Goal: Task Accomplishment & Management: Manage account settings

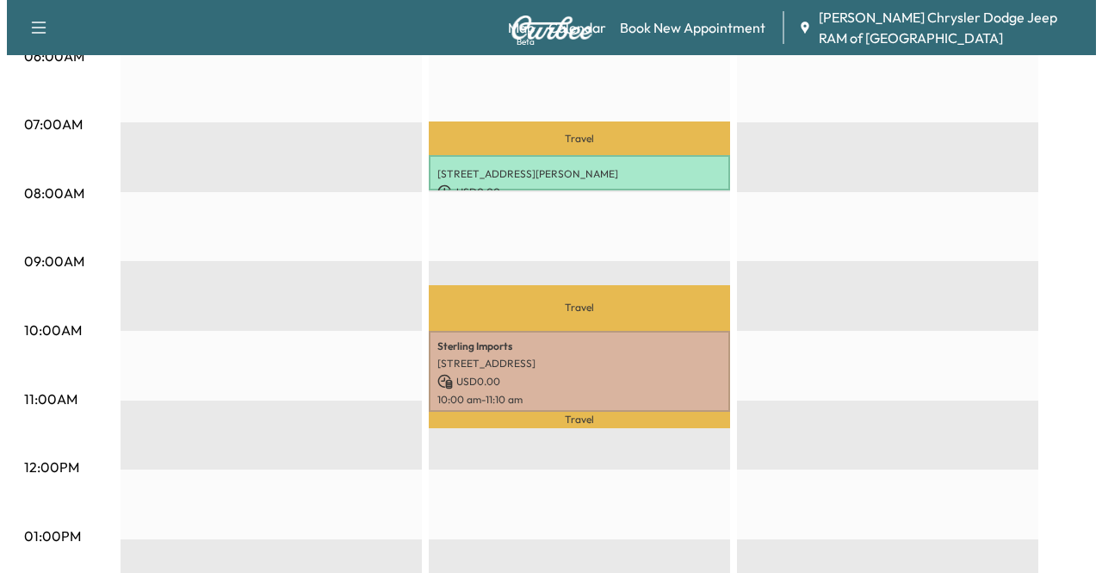
scroll to position [392, 0]
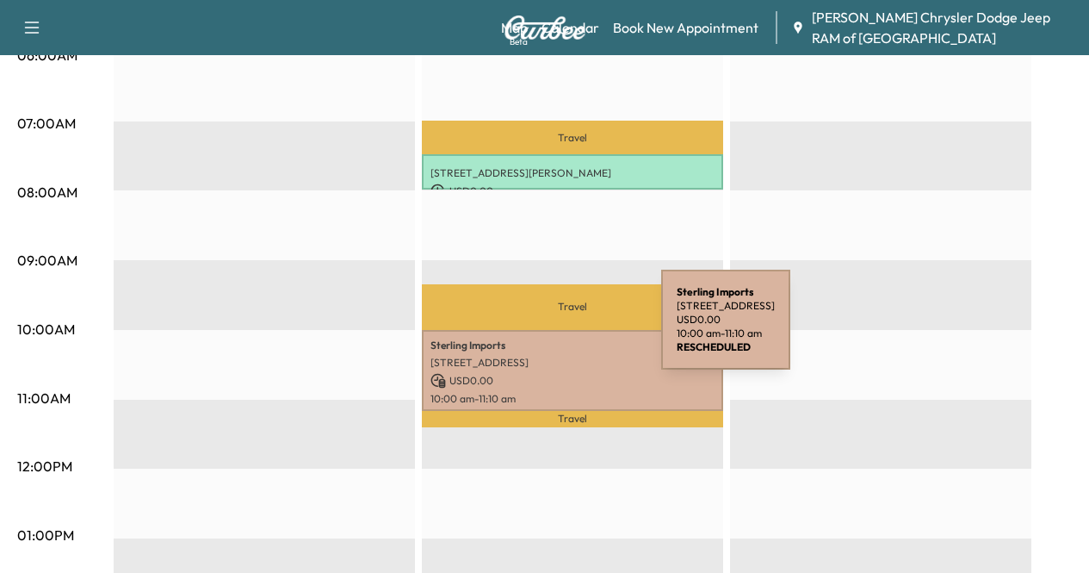
click at [532, 330] on div "Sterling Imports [STREET_ADDRESS] USD 0.00 10:00 am - 11:10 am" at bounding box center [572, 370] width 301 height 81
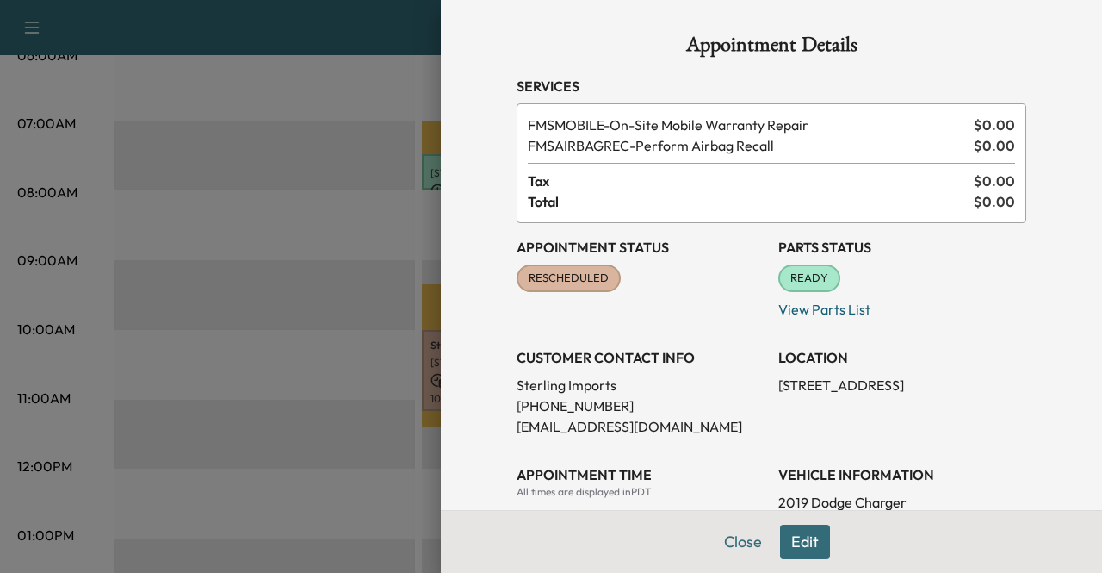
click at [554, 281] on span "RESCHEDULED" at bounding box center [568, 278] width 101 height 17
click at [780, 543] on button "Edit" at bounding box center [805, 542] width 50 height 34
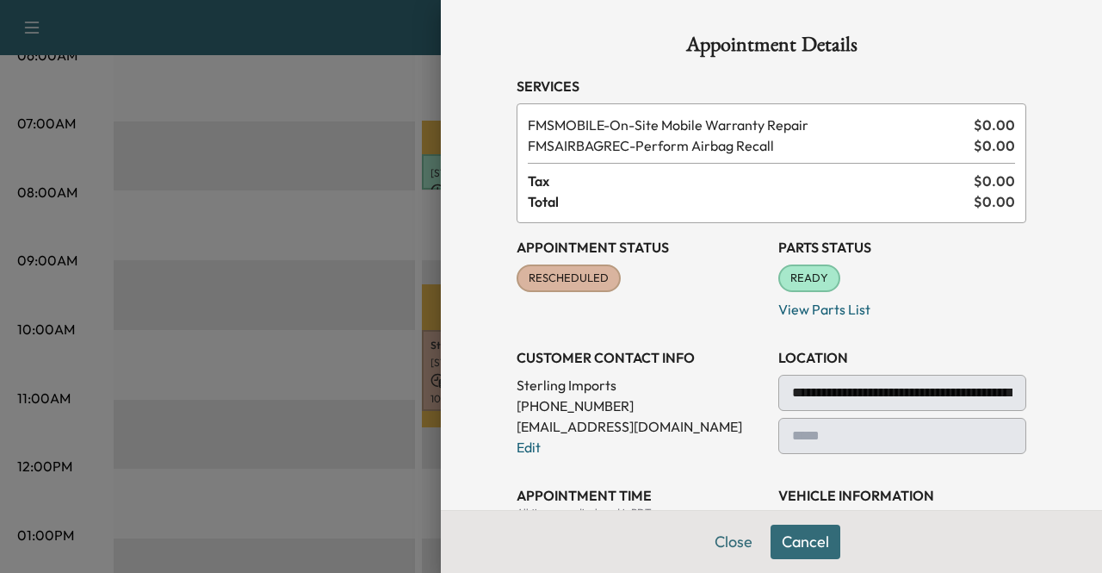
click at [564, 289] on div "RESCHEDULED" at bounding box center [569, 278] width 104 height 28
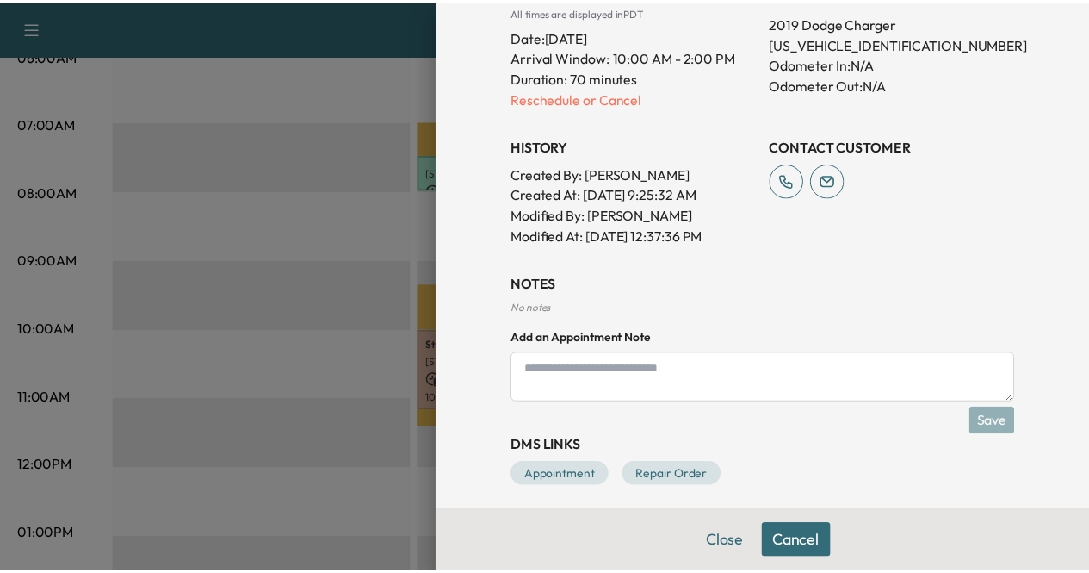
scroll to position [512, 0]
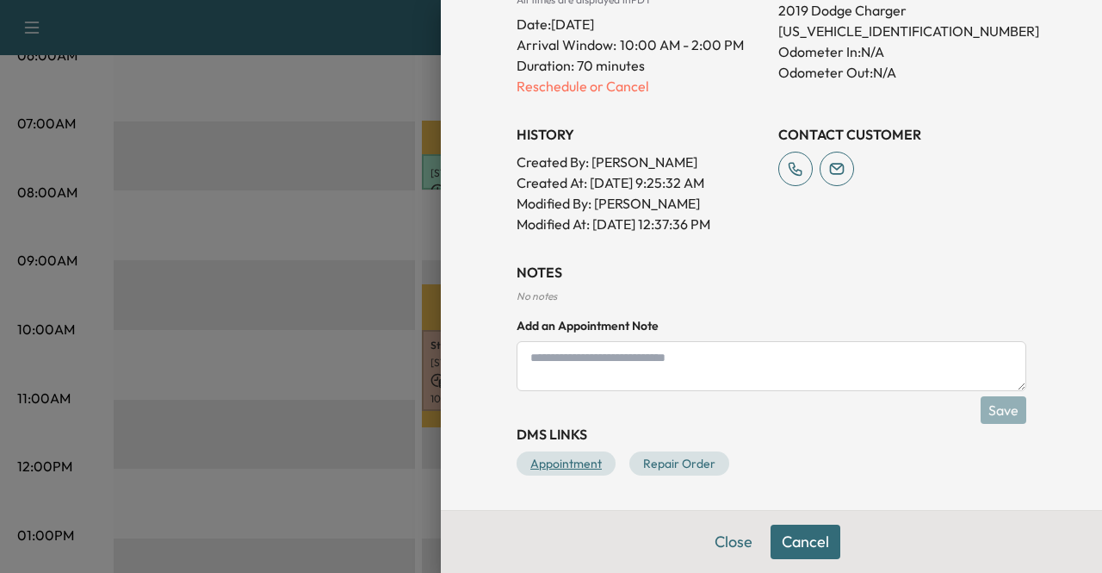
click at [536, 458] on link "Appointment" at bounding box center [566, 463] width 99 height 24
click at [716, 544] on button "Close" at bounding box center [734, 542] width 60 height 34
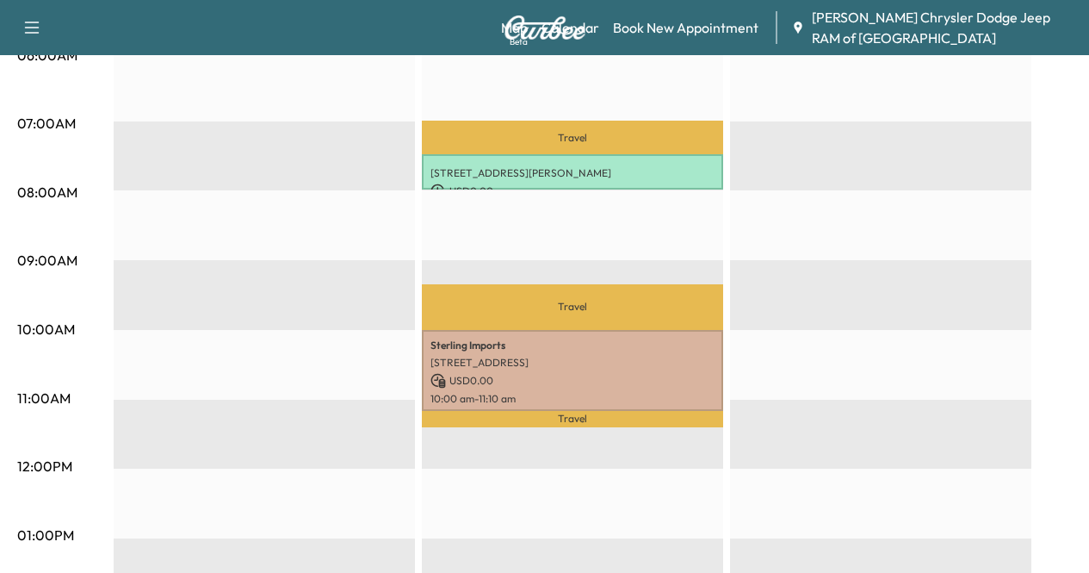
scroll to position [0, 0]
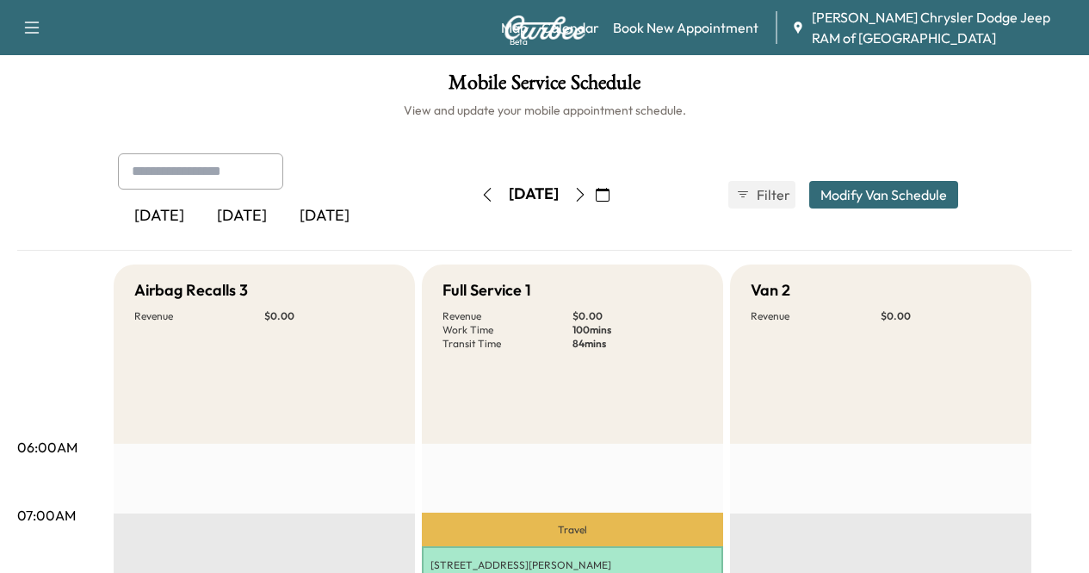
click at [481, 190] on icon "button" at bounding box center [488, 195] width 14 height 14
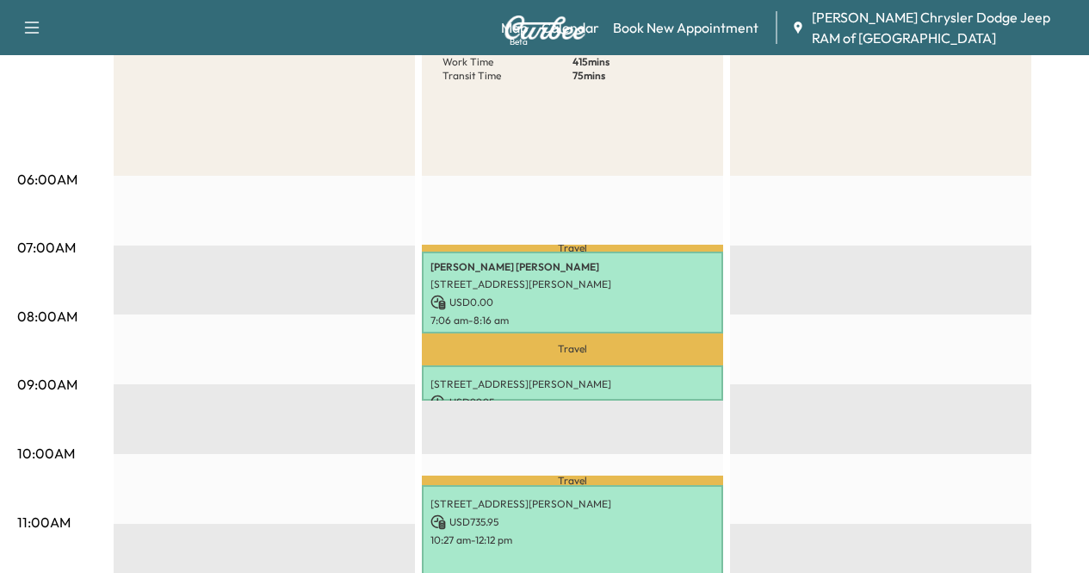
scroll to position [270, 0]
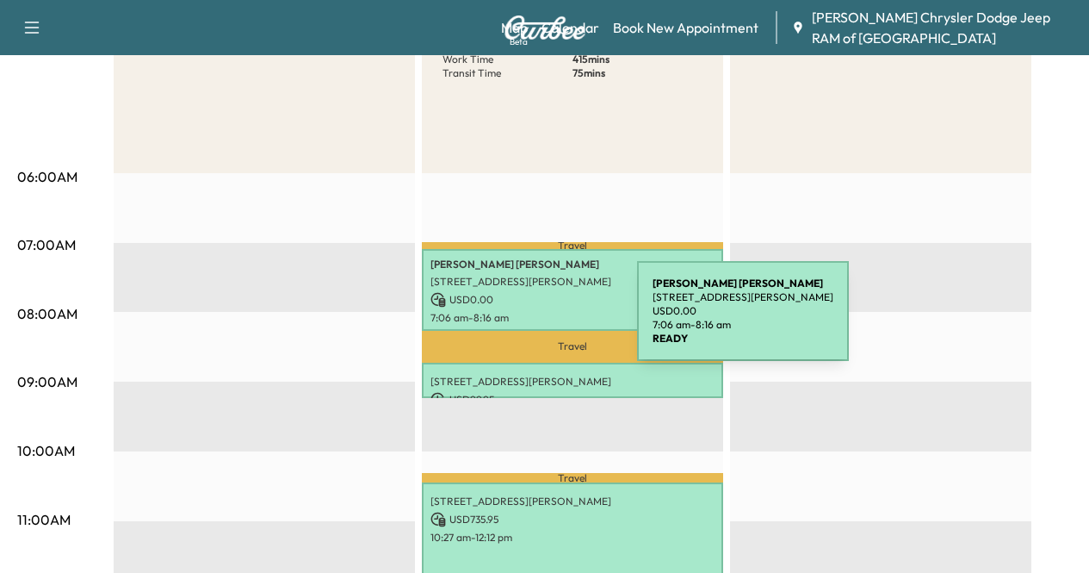
click at [508, 321] on p "7:06 am - 8:16 am" at bounding box center [573, 318] width 284 height 14
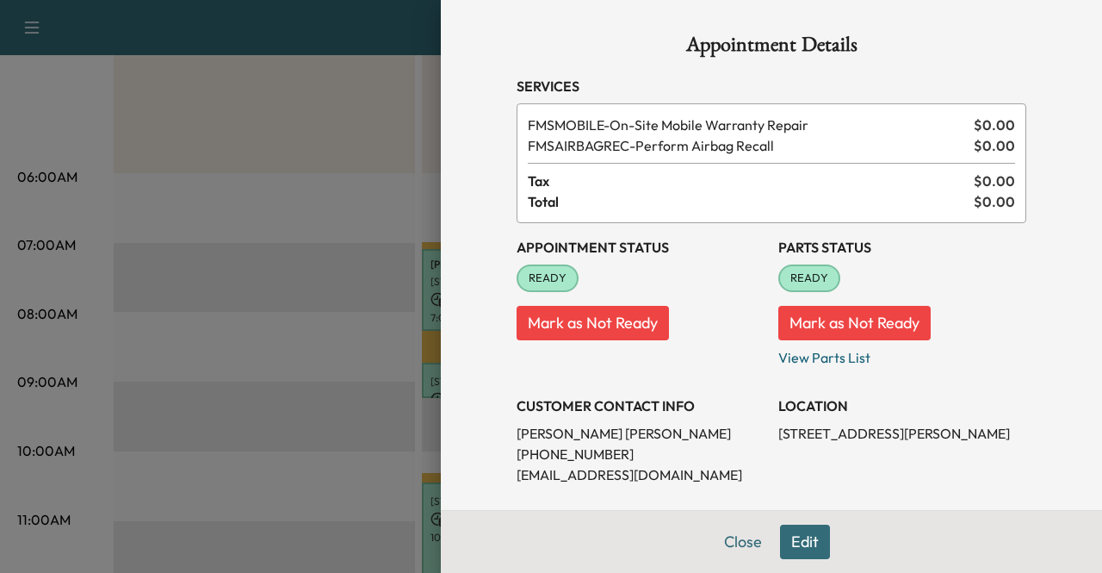
click at [548, 319] on button "Mark as Not Ready" at bounding box center [593, 323] width 152 height 34
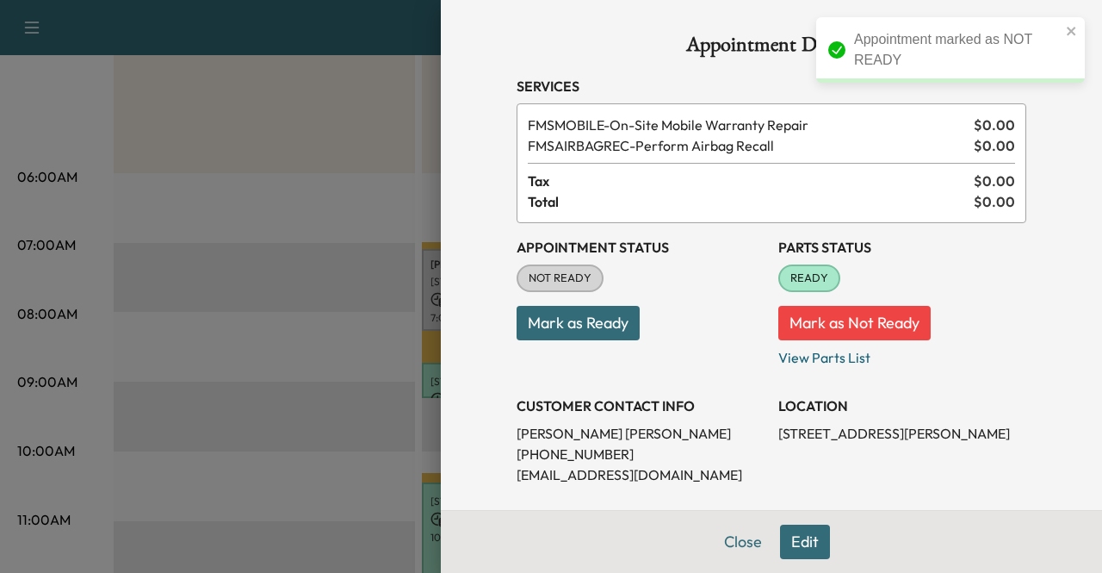
click at [556, 325] on button "Mark as Ready" at bounding box center [578, 323] width 123 height 34
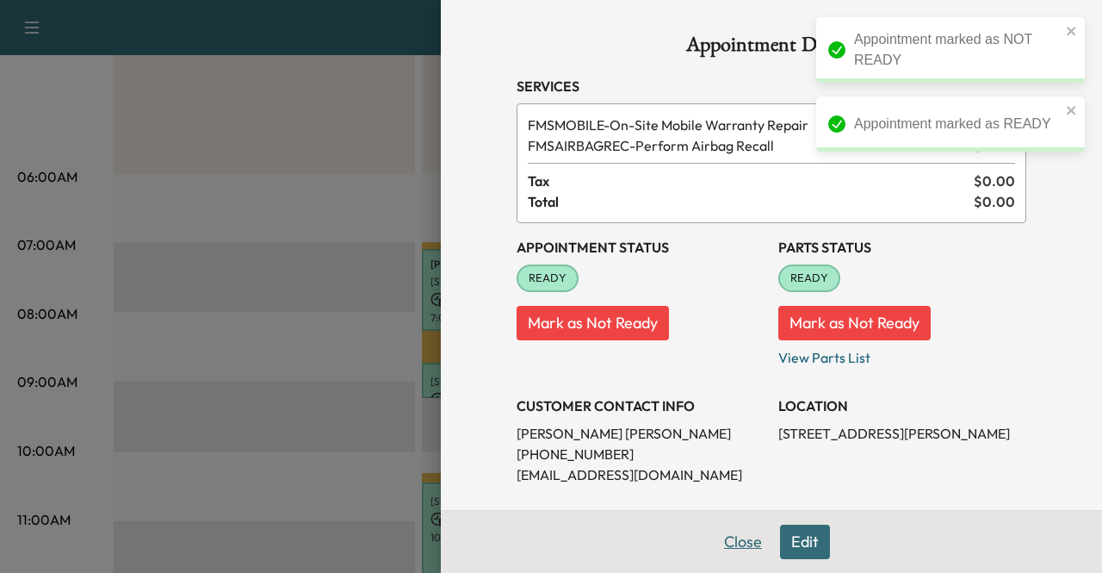
click at [713, 549] on button "Close" at bounding box center [743, 542] width 60 height 34
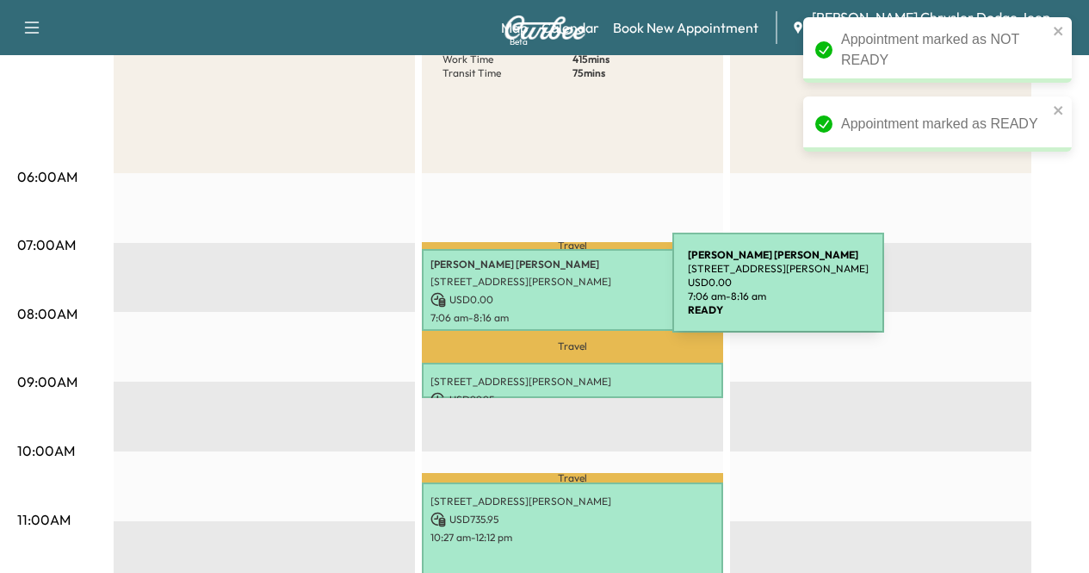
scroll to position [0, 0]
